Goal: Task Accomplishment & Management: Use online tool/utility

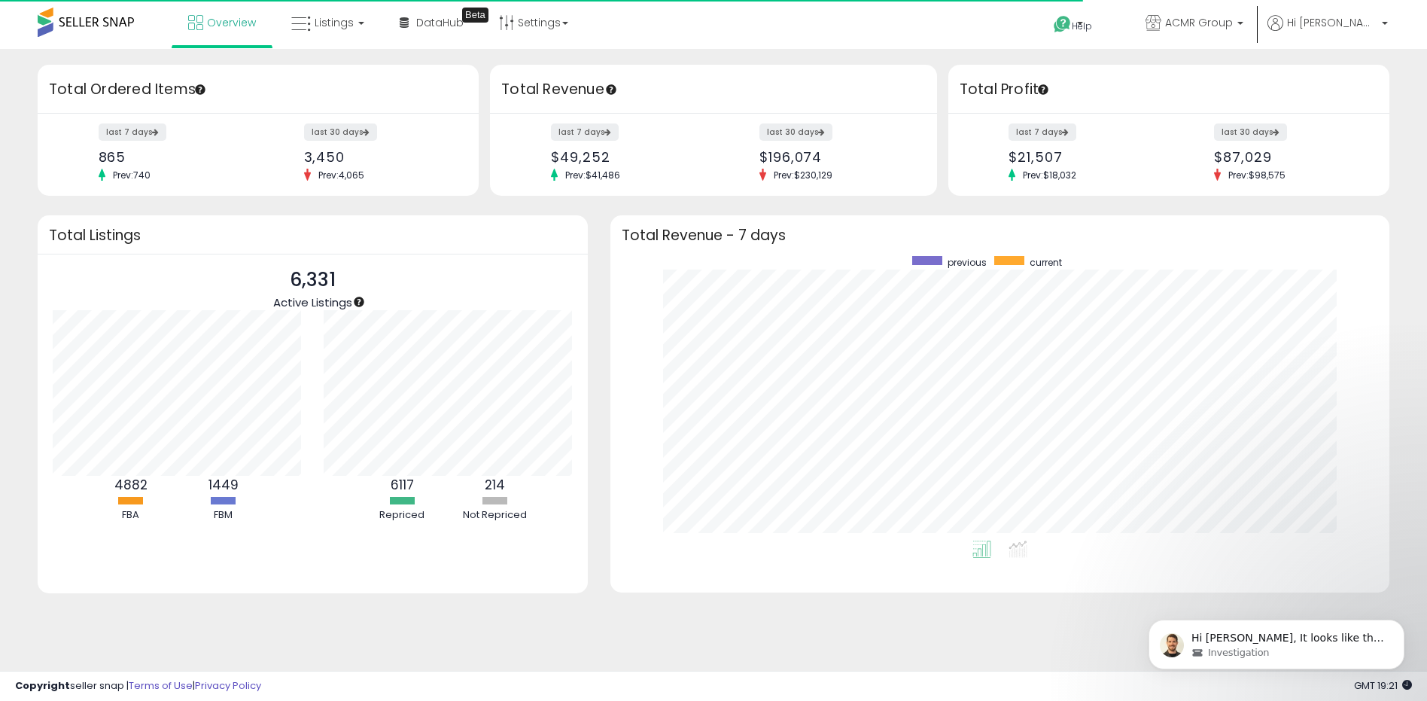
scroll to position [284, 749]
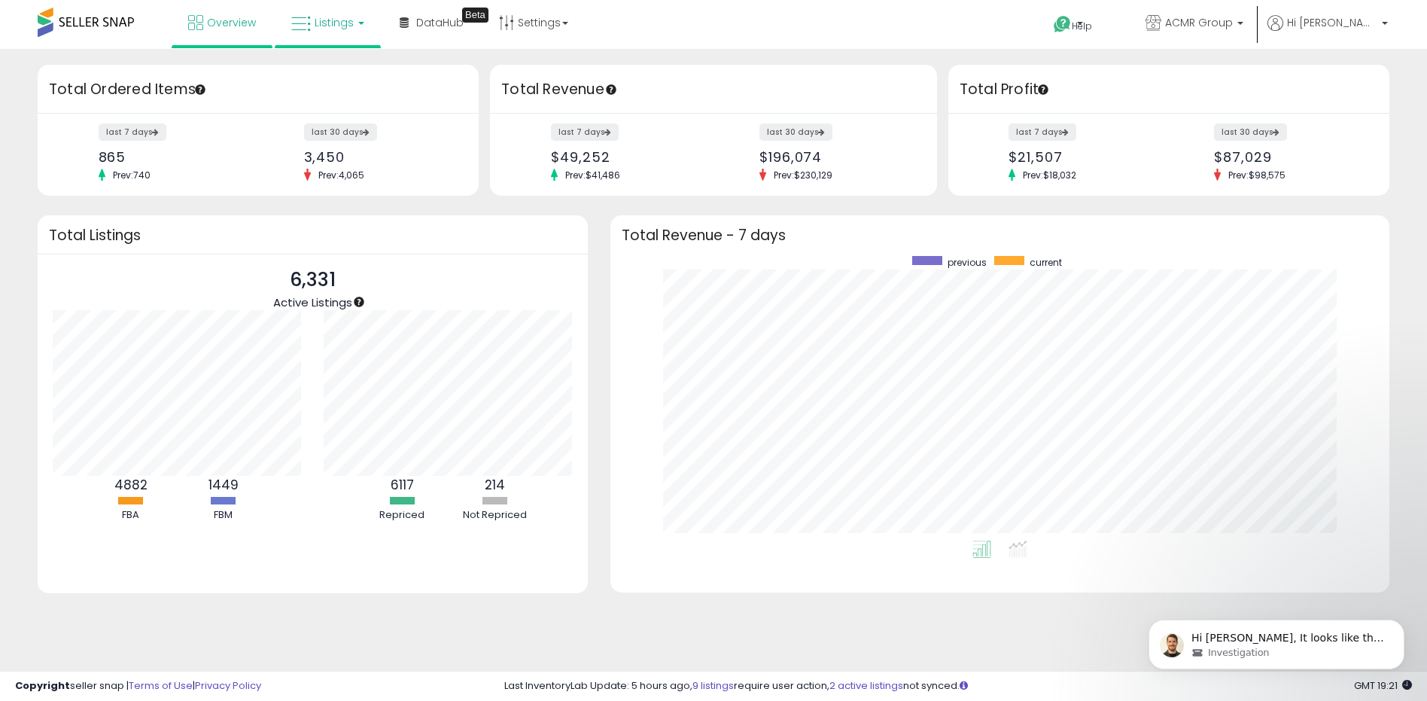
click at [342, 18] on span "Listings" at bounding box center [334, 22] width 39 height 15
click at [338, 137] on icon at bounding box center [341, 131] width 79 height 23
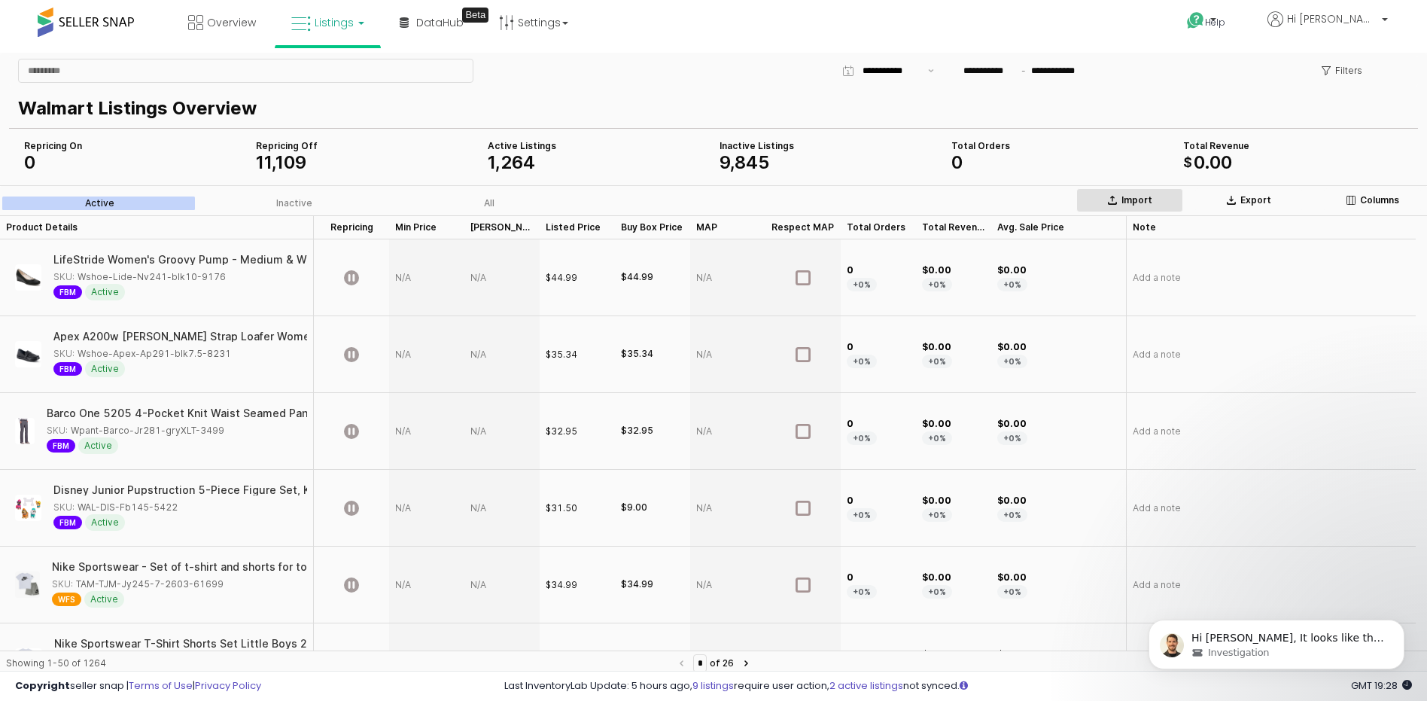
click at [1112, 196] on icon "App Frame" at bounding box center [1112, 199] width 5 height 6
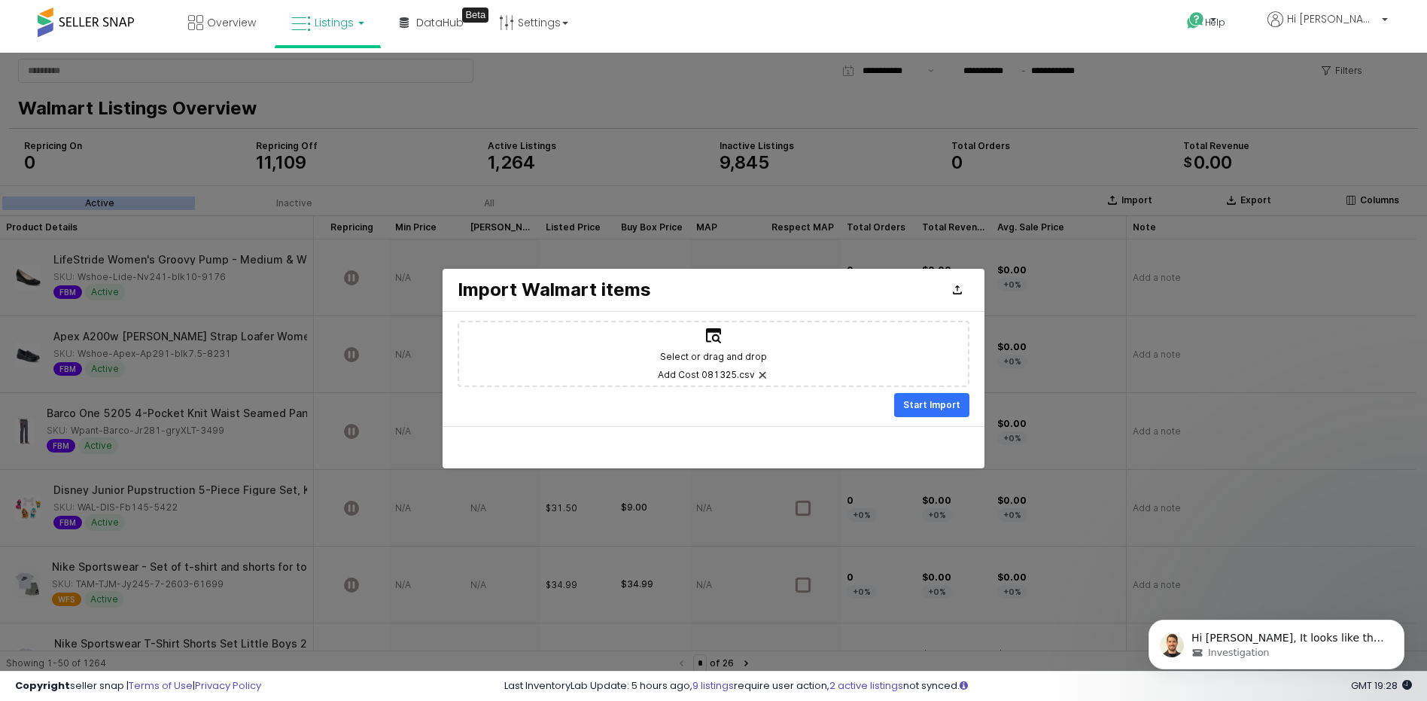
click at [914, 374] on label "Select or drag and drop Add Cost 081325.csv" at bounding box center [713, 353] width 509 height 63
click at [714, 354] on input "Select or drag and drop Add Cost 081325.csv" at bounding box center [713, 353] width 1 height 1
click at [902, 403] on div "Start Import" at bounding box center [932, 405] width 62 height 23
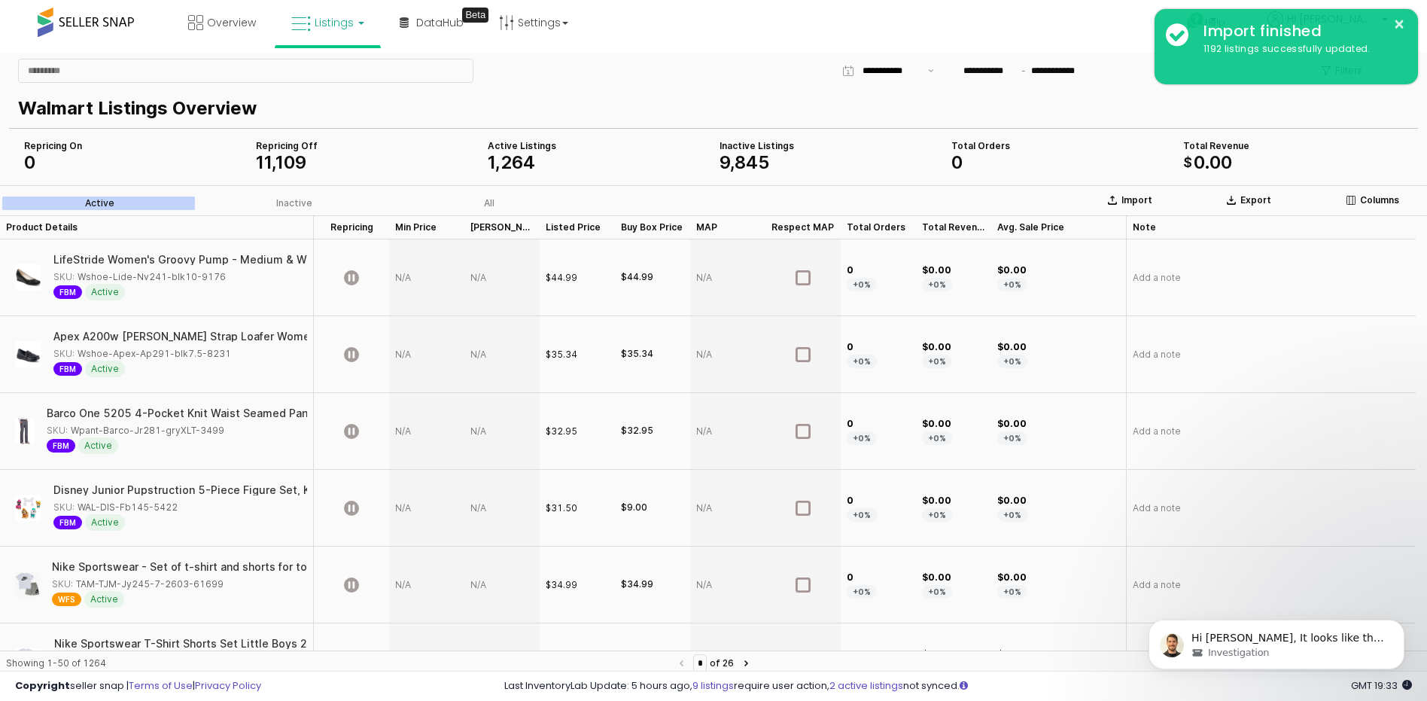
click at [1299, 225] on div "Note Note" at bounding box center [1271, 227] width 290 height 24
click at [1232, 196] on icon "App Frame" at bounding box center [1231, 200] width 9 height 9
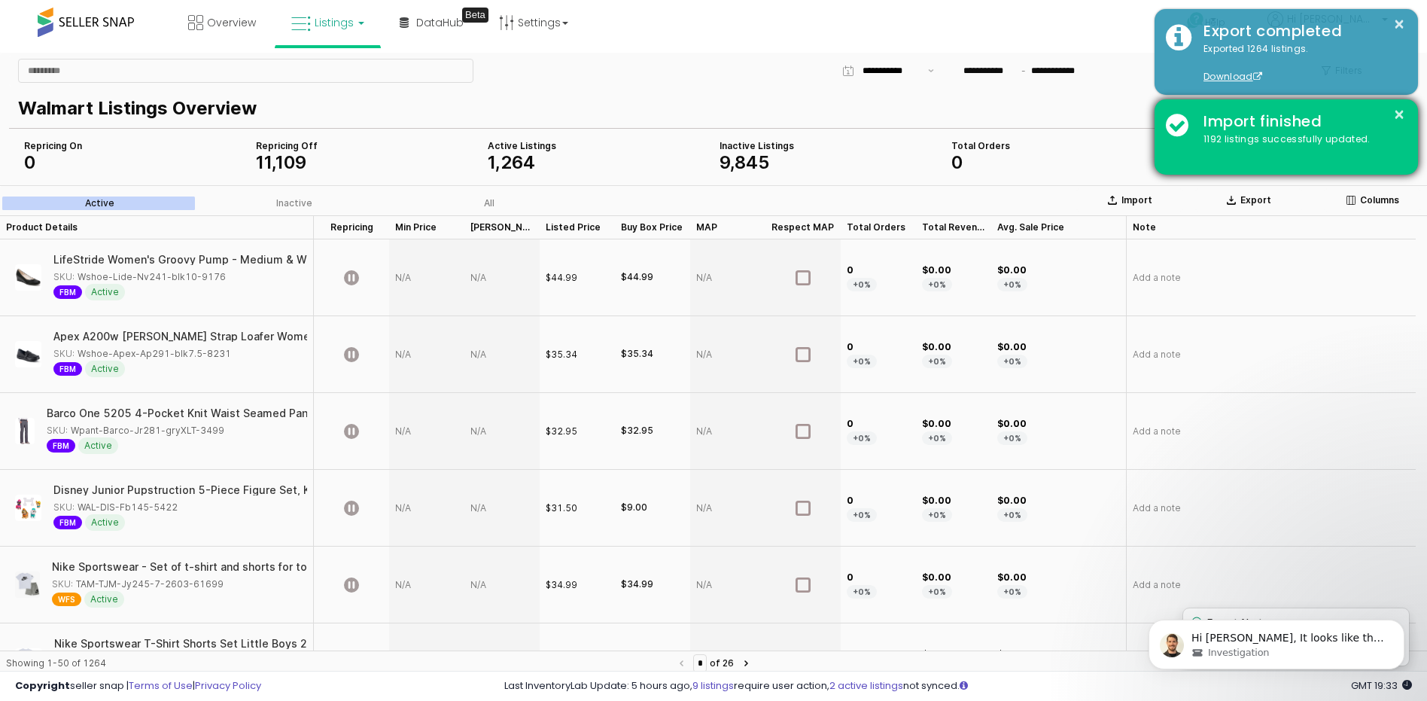
click at [1391, 115] on div "Import finished" at bounding box center [1299, 122] width 214 height 22
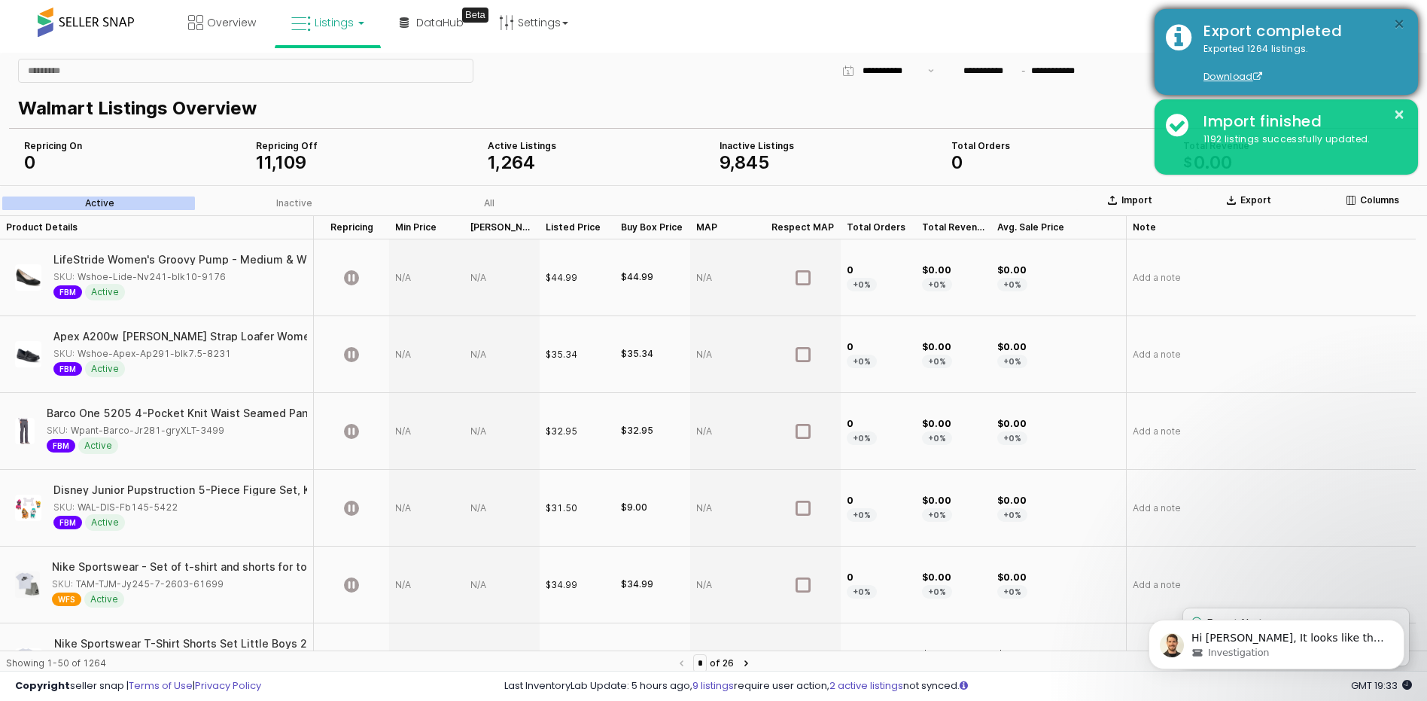
click at [1402, 15] on button "×" at bounding box center [1399, 24] width 12 height 19
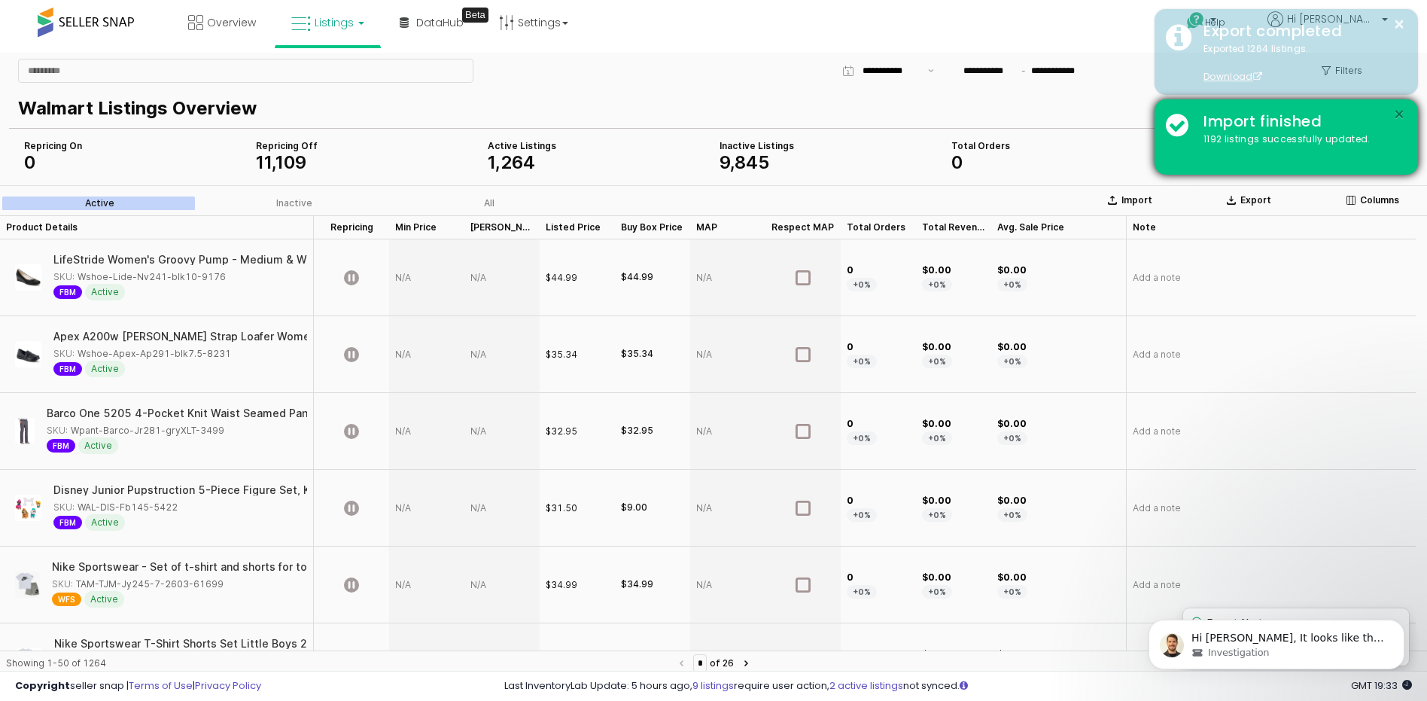
click at [1397, 105] on button "×" at bounding box center [1399, 114] width 12 height 19
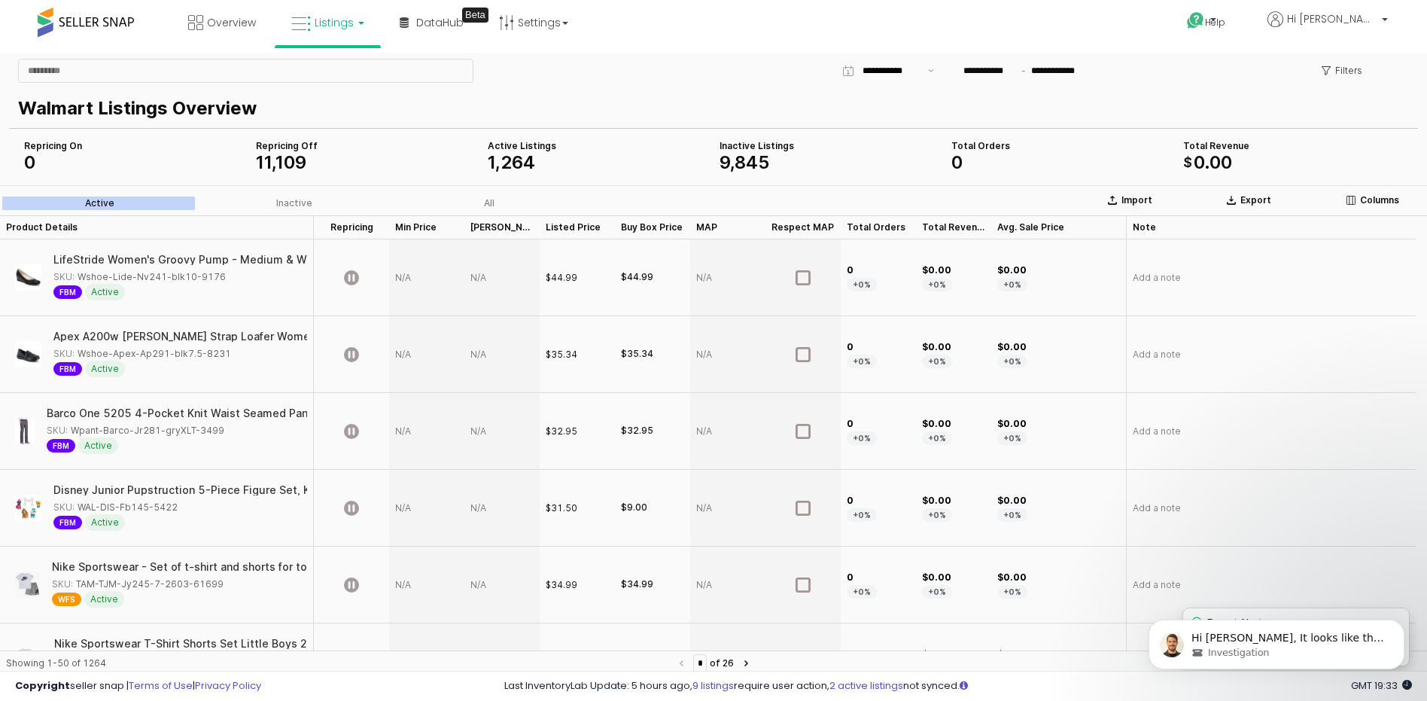
click at [1367, 59] on div "Filters" at bounding box center [1342, 71] width 54 height 24
click at [1361, 67] on p "Filters" at bounding box center [1348, 71] width 27 height 12
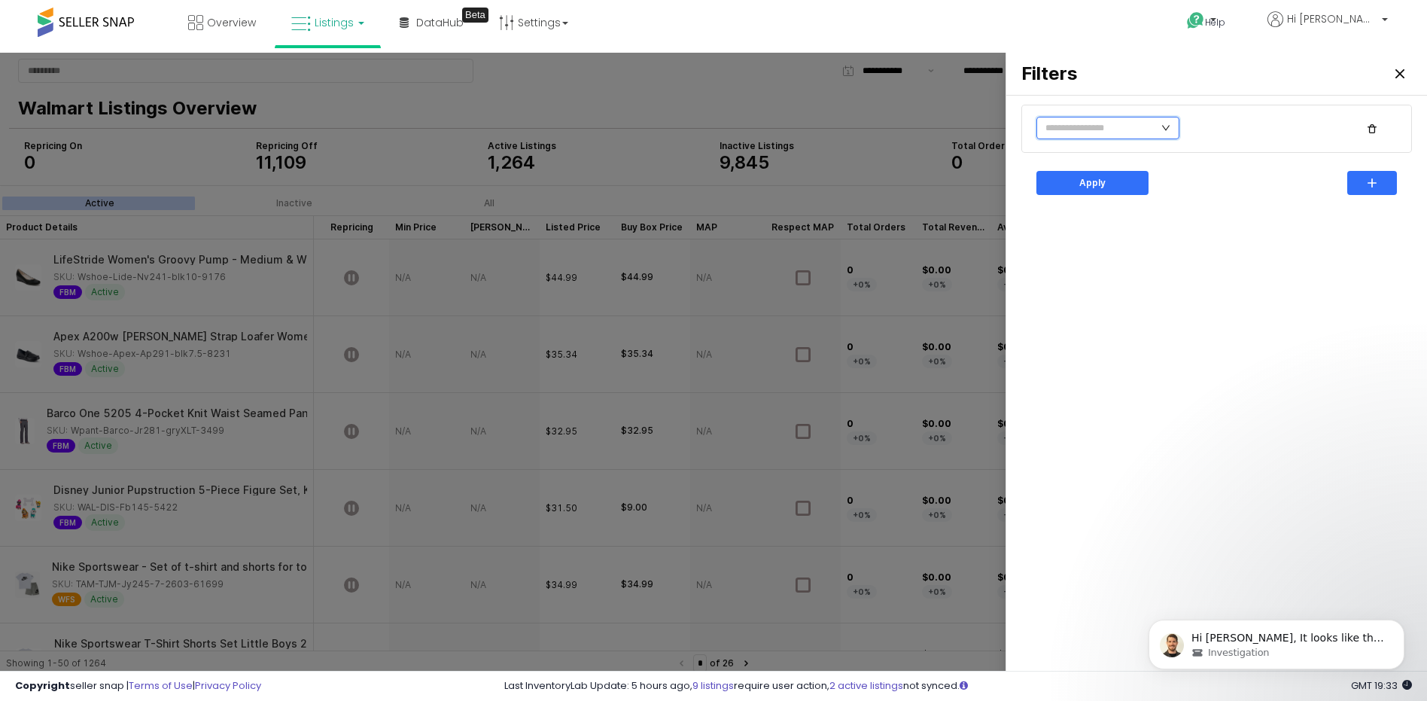
click at [1099, 123] on input "text" at bounding box center [1107, 128] width 143 height 23
click at [1104, 224] on li "Fulfillment Type" at bounding box center [1086, 229] width 101 height 24
click at [1261, 140] on div at bounding box center [1262, 129] width 143 height 24
click at [1241, 186] on div "WFS" at bounding box center [1258, 185] width 114 height 12
click at [1213, 279] on div "Fulfillment Type WFS Apply" at bounding box center [1216, 390] width 403 height 576
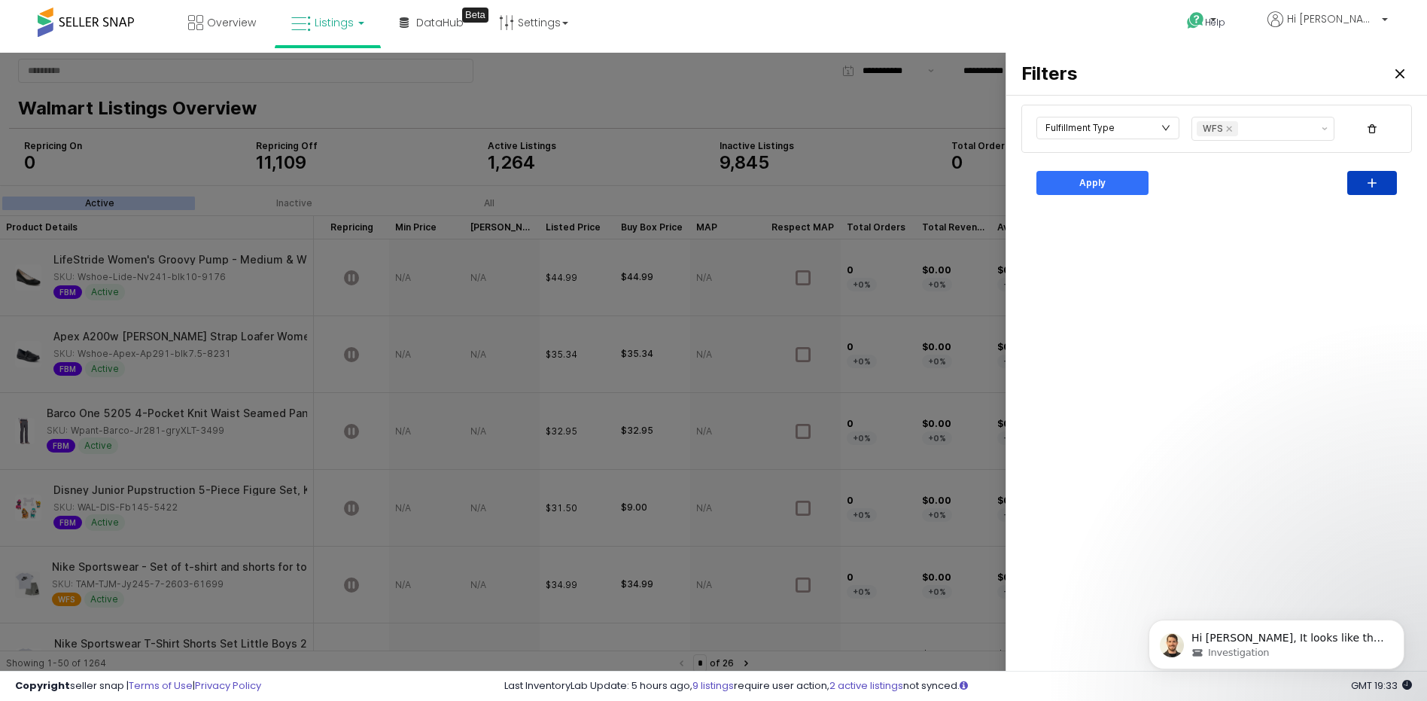
click at [1385, 187] on div "button" at bounding box center [1372, 183] width 36 height 23
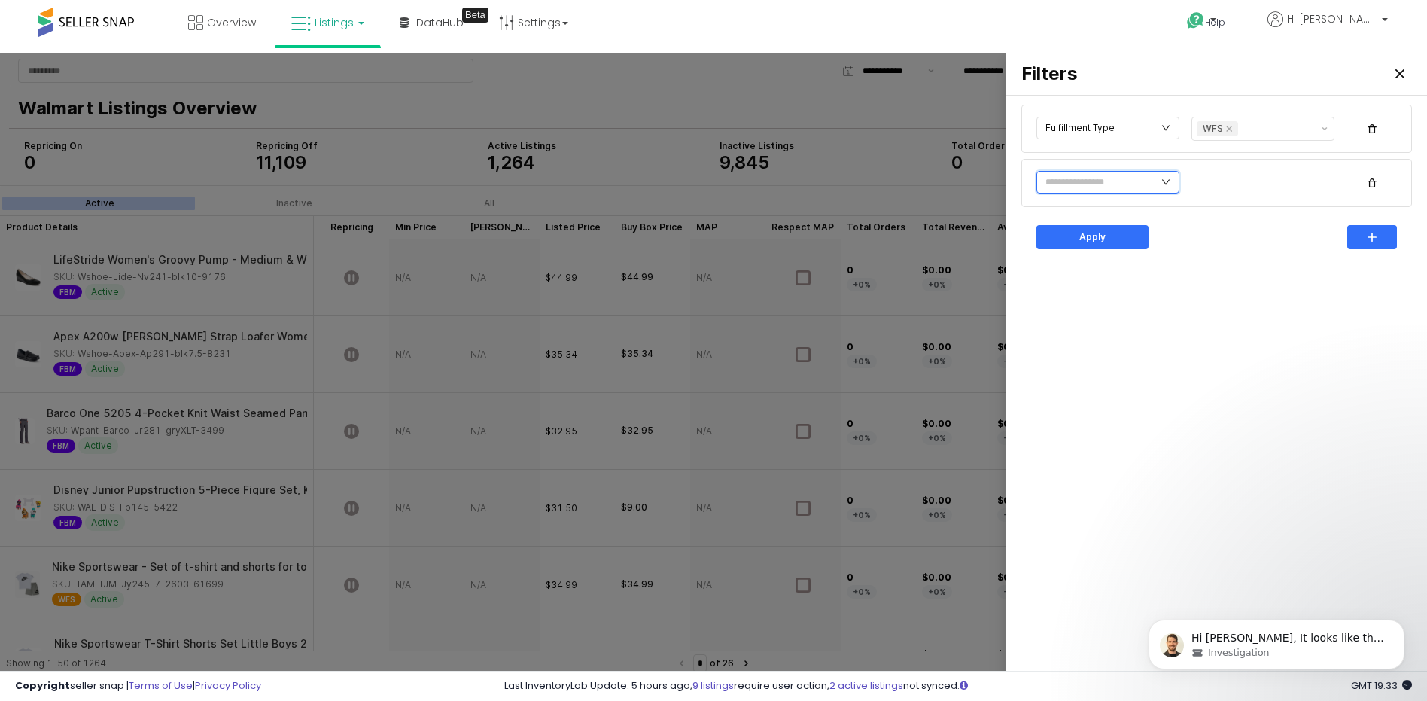
click at [1160, 176] on input "text" at bounding box center [1107, 182] width 143 height 23
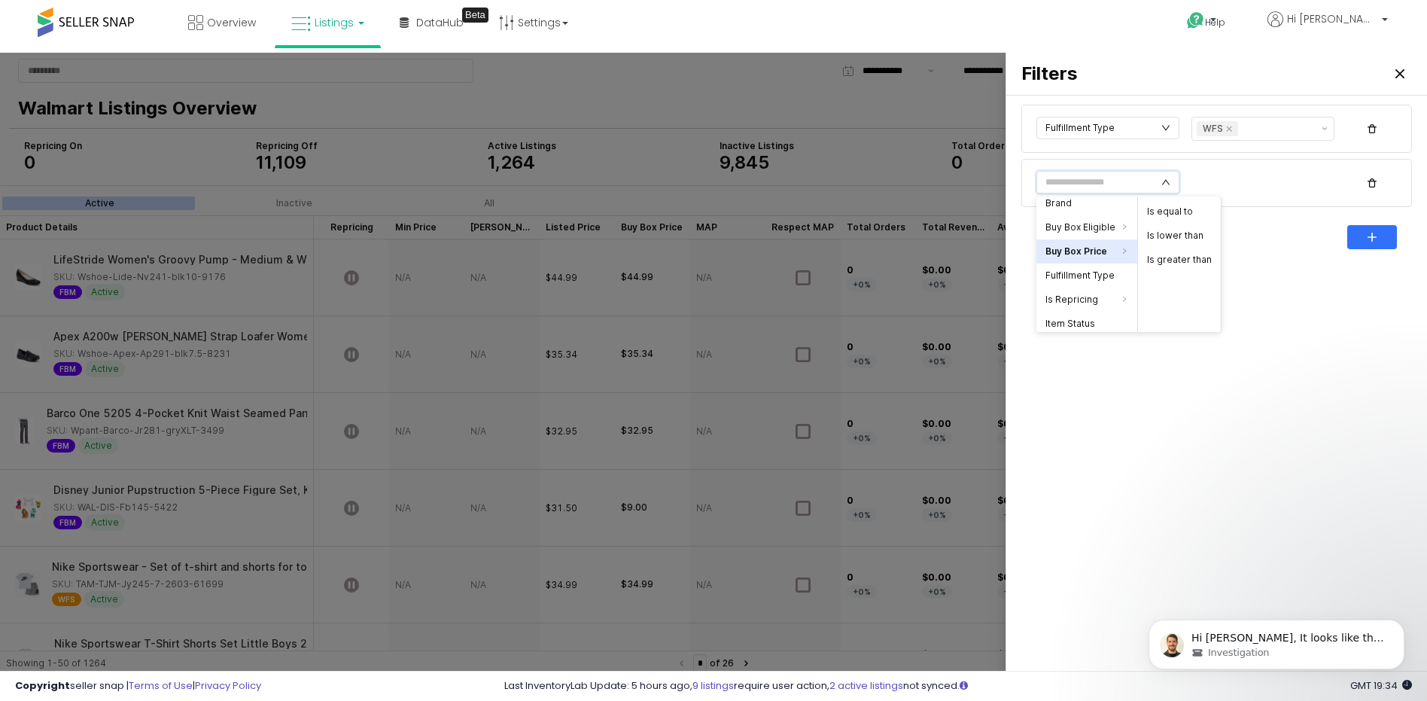
scroll to position [20, 0]
click at [1086, 287] on li "Is Repricing" at bounding box center [1086, 288] width 101 height 24
click at [1178, 235] on li "No" at bounding box center [1179, 236] width 83 height 24
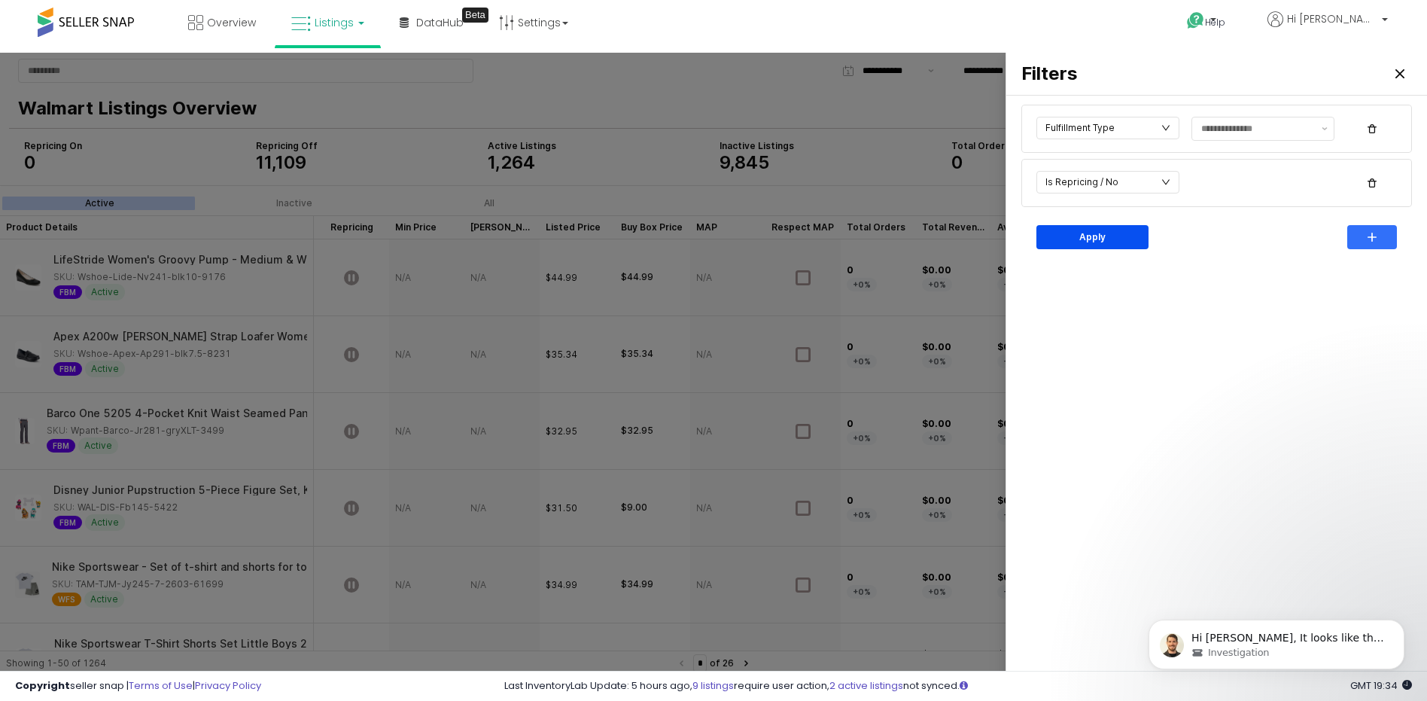
click at [1123, 239] on div "Apply" at bounding box center [1092, 237] width 99 height 23
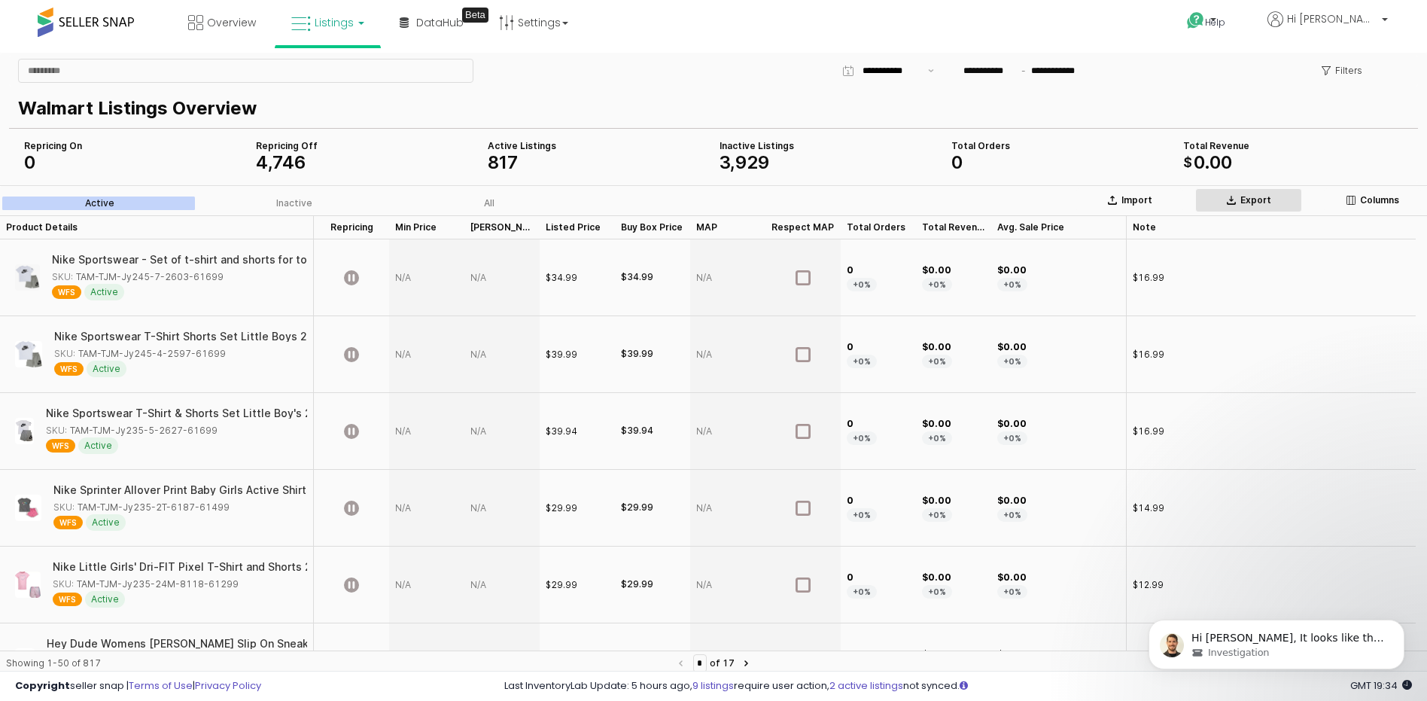
click at [1262, 203] on p "Export" at bounding box center [1255, 200] width 31 height 12
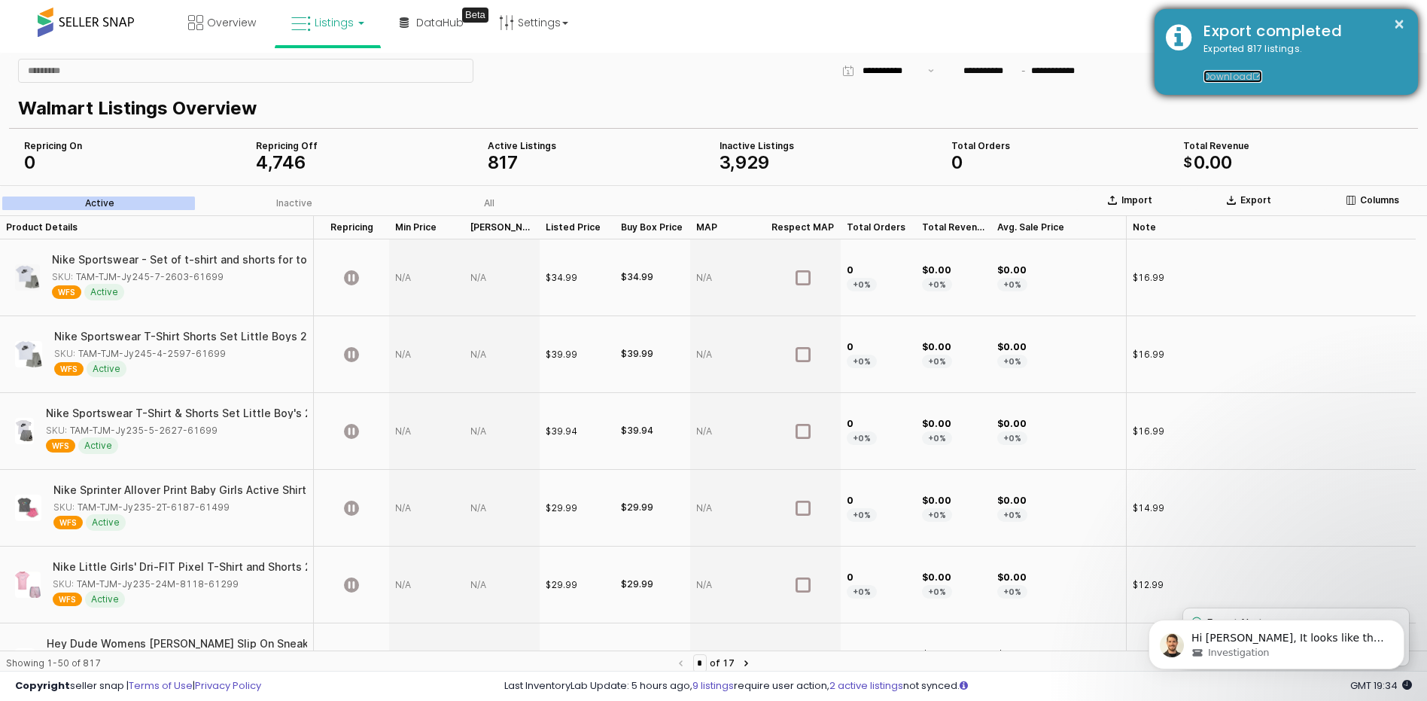
click at [1228, 76] on link "Download" at bounding box center [1232, 76] width 59 height 13
